Goal: Task Accomplishment & Management: Check status

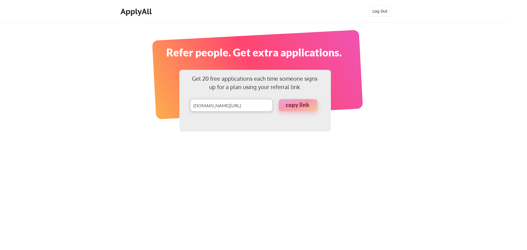
scroll to position [11, 0]
click at [141, 13] on div "ApplyAll" at bounding box center [137, 11] width 33 height 9
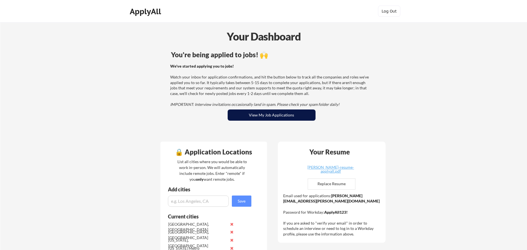
click at [280, 115] on button "View My Job Applications" at bounding box center [272, 114] width 88 height 11
